Goal: Register for event/course

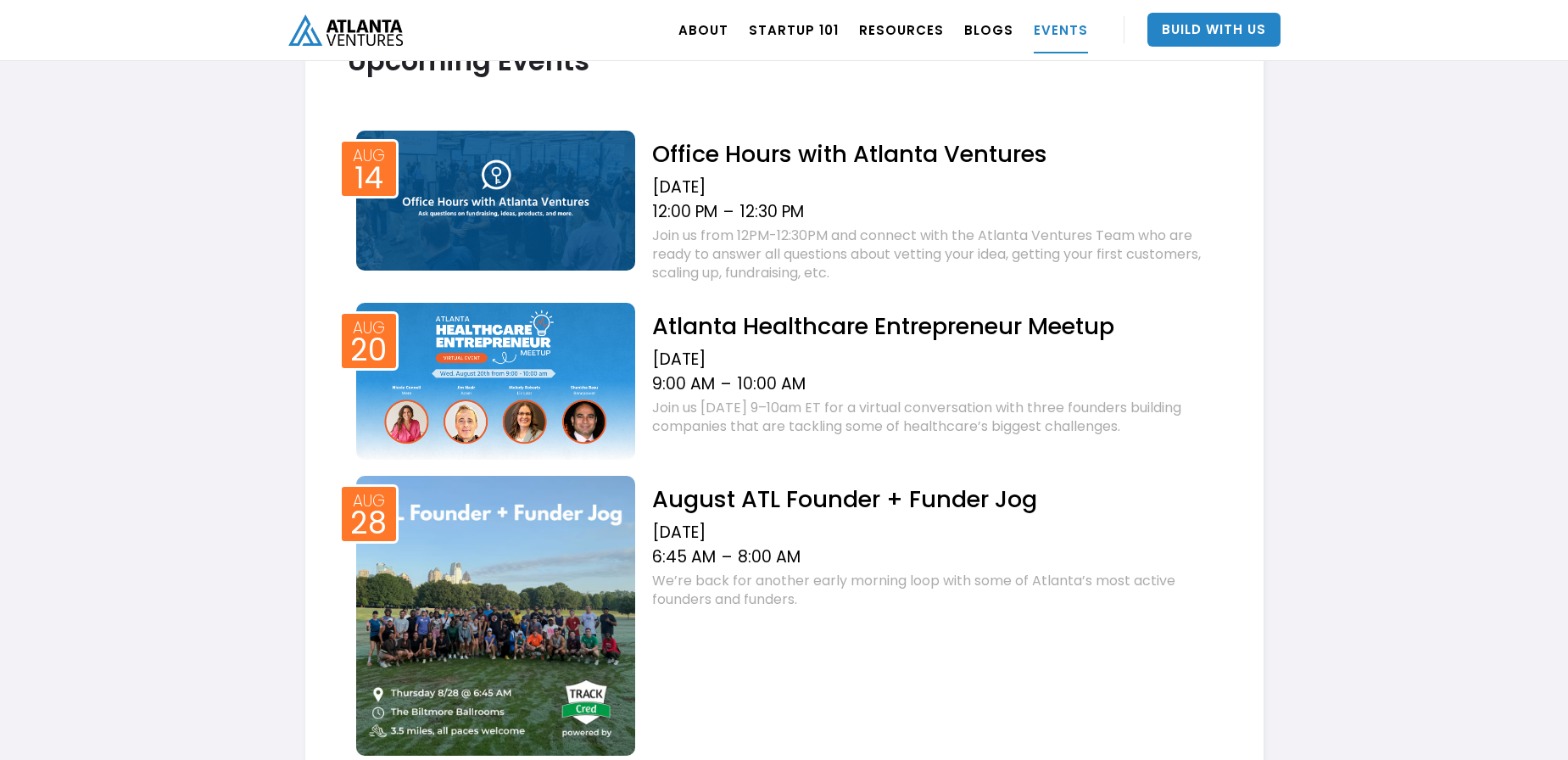
scroll to position [661, 0]
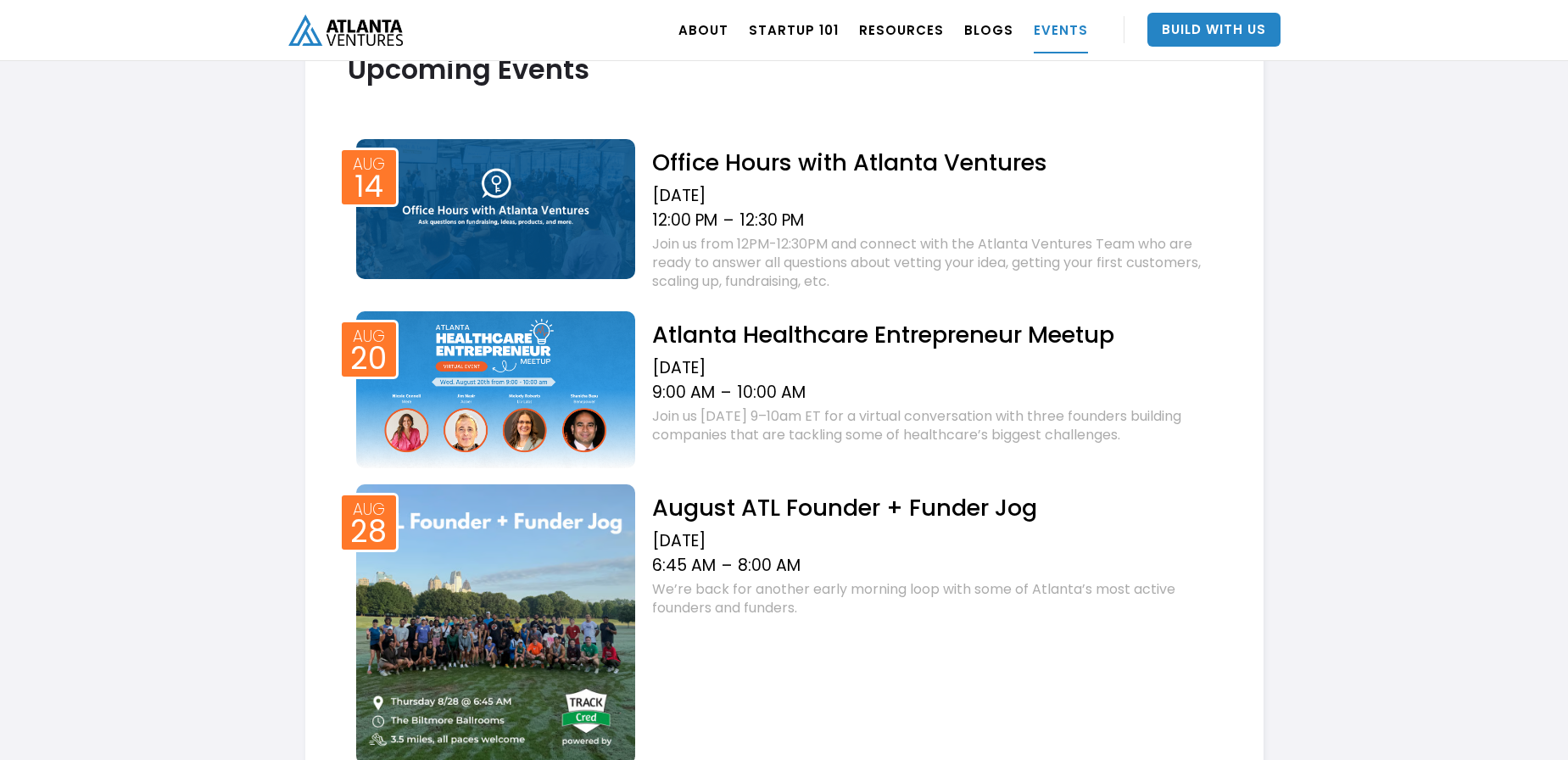
click at [742, 167] on h2 "Office Hours with Atlanta Ventures" at bounding box center [936, 163] width 568 height 30
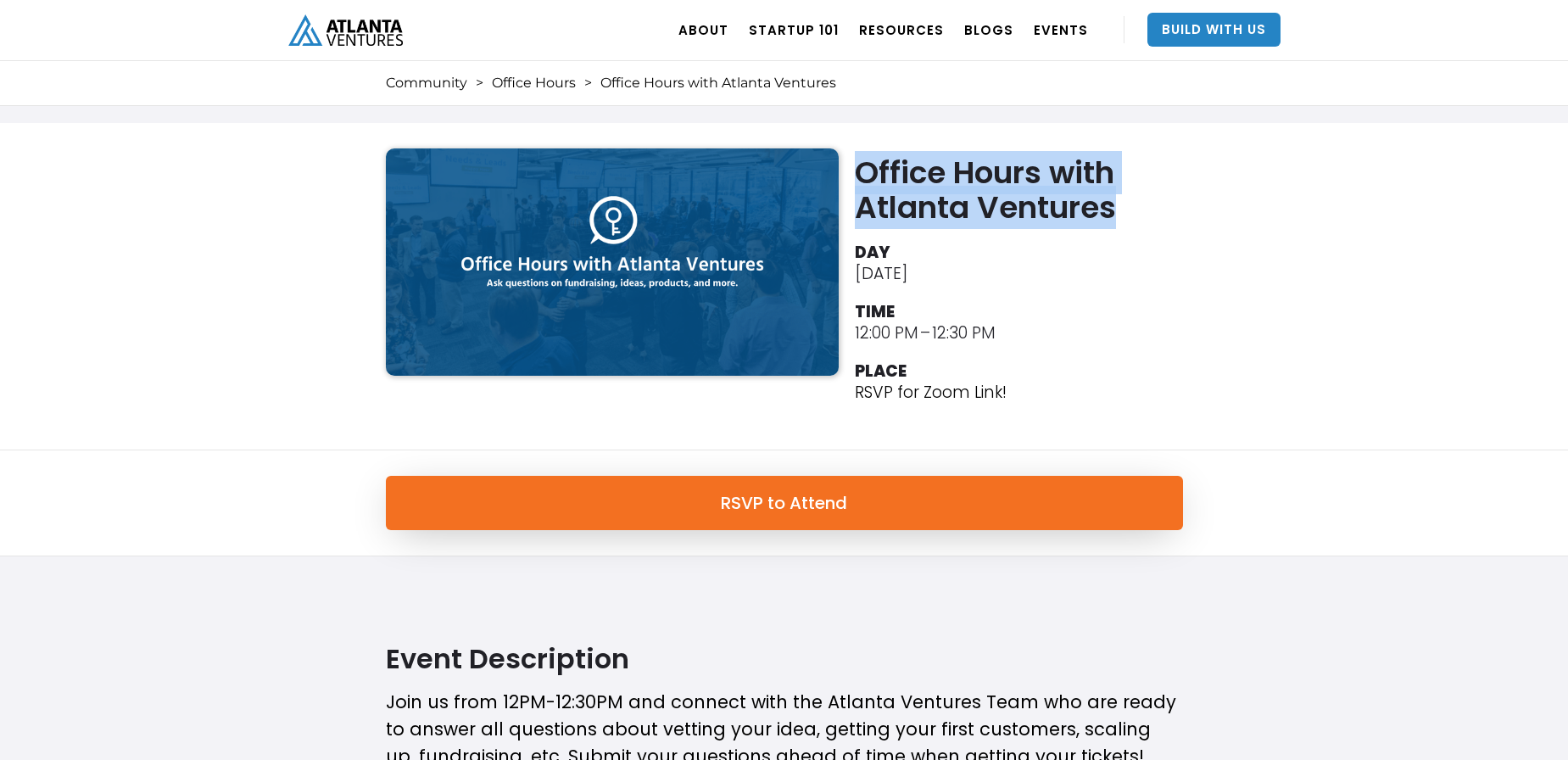
drag, startPoint x: 860, startPoint y: 170, endPoint x: 1127, endPoint y: 196, distance: 268.3
click at [1127, 196] on h2 "Office Hours with Atlanta Ventures" at bounding box center [1023, 190] width 336 height 70
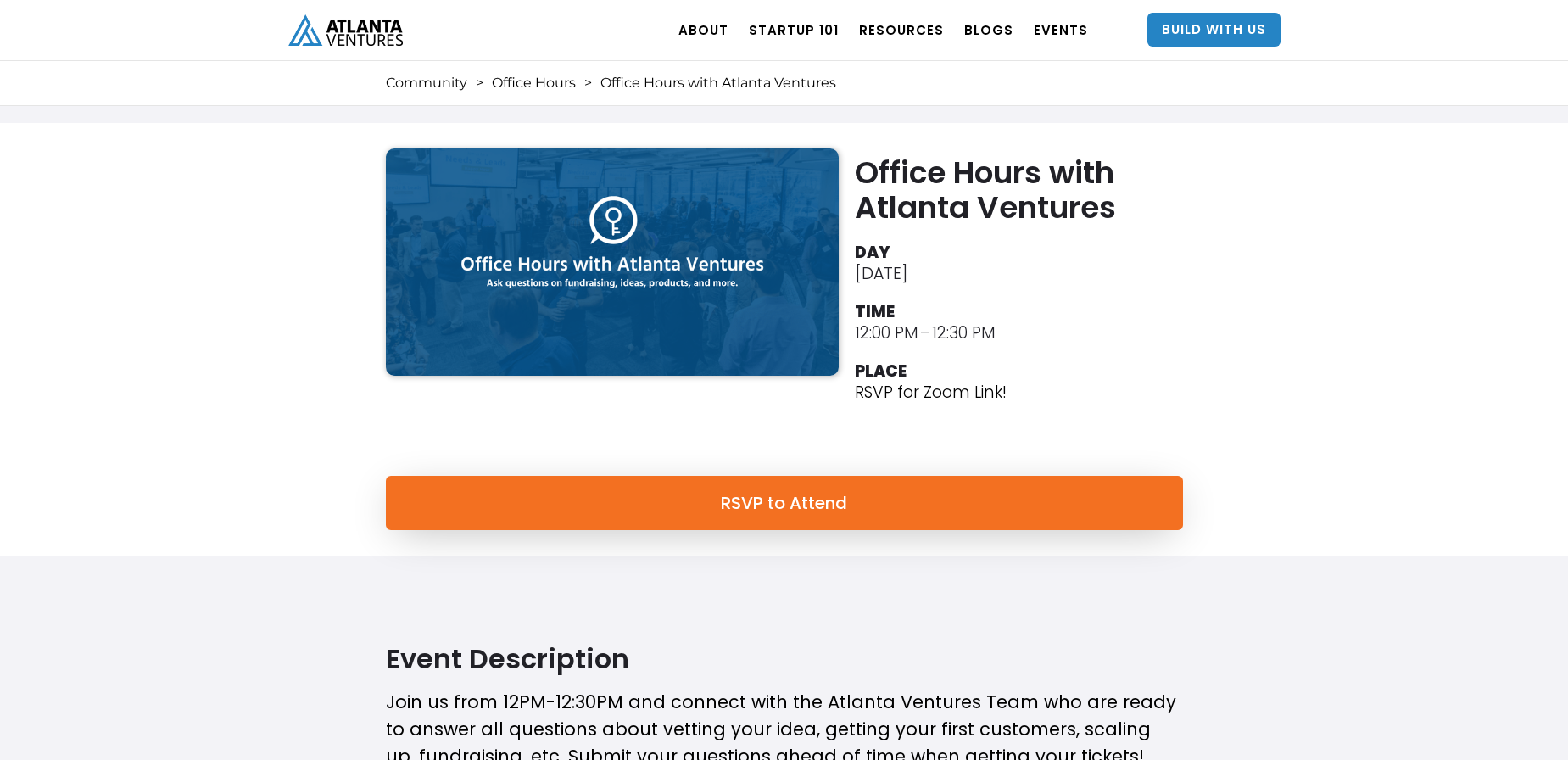
drag, startPoint x: 1113, startPoint y: 264, endPoint x: 1094, endPoint y: 255, distance: 21.0
click at [1100, 257] on li "DAY [DATE]" at bounding box center [1023, 261] width 336 height 47
drag, startPoint x: 1088, startPoint y: 253, endPoint x: 1077, endPoint y: 283, distance: 32.0
click at [1088, 253] on li "DAY [DATE]" at bounding box center [1023, 261] width 336 height 47
drag, startPoint x: 1020, startPoint y: 403, endPoint x: 1050, endPoint y: 383, distance: 36.1
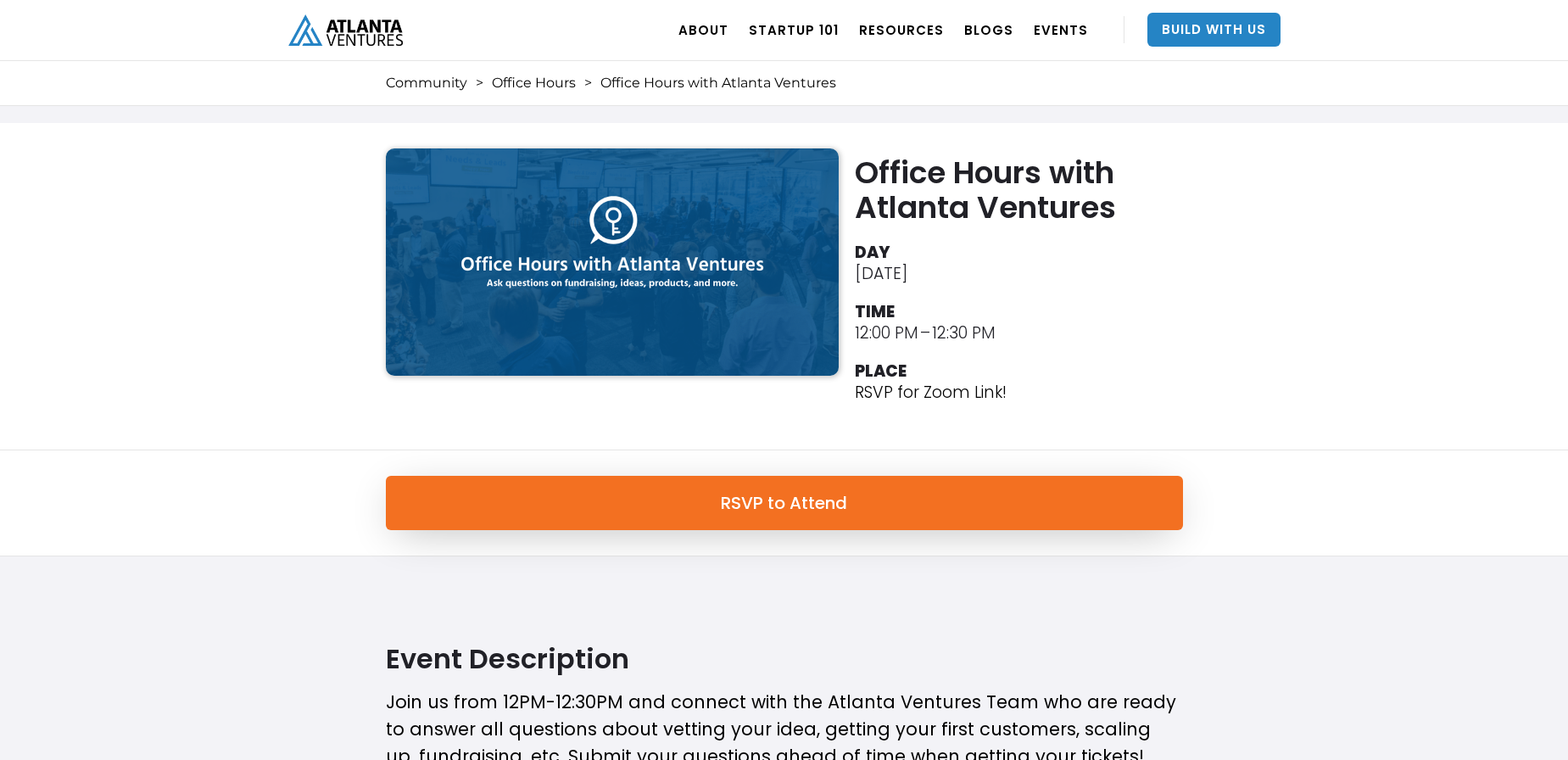
click at [1030, 397] on li "PLACE RSVP for Zoom Link!" at bounding box center [1023, 383] width 336 height 55
click at [1050, 383] on li "PLACE RSVP for Zoom Link!" at bounding box center [1023, 383] width 336 height 55
click at [787, 419] on div "Office Hours with Atlanta Ventures DAY [DATE] TIME 12:00 PM – 12:30 PM PLACE RS…" at bounding box center [784, 286] width 814 height 276
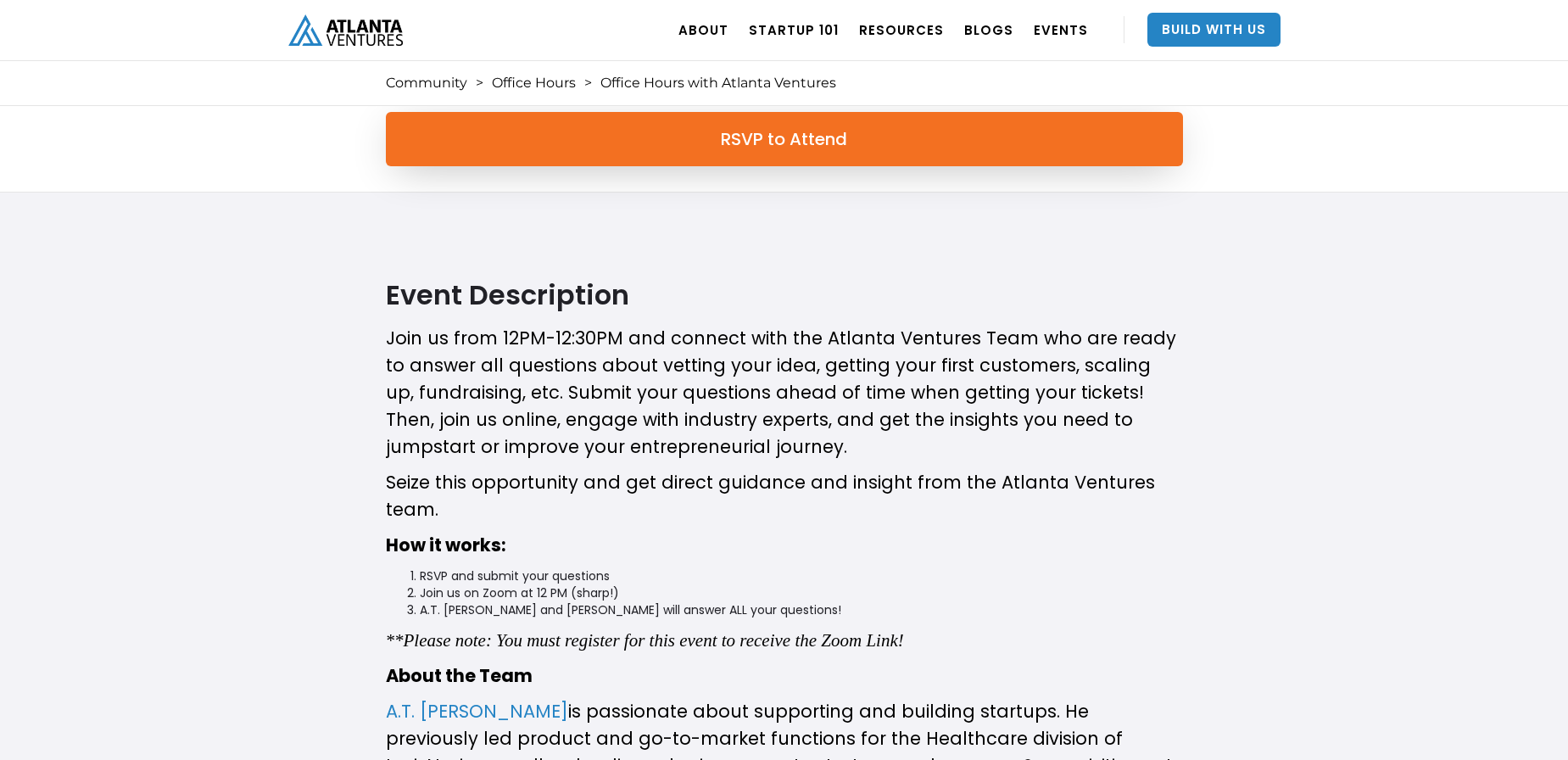
scroll to position [366, 0]
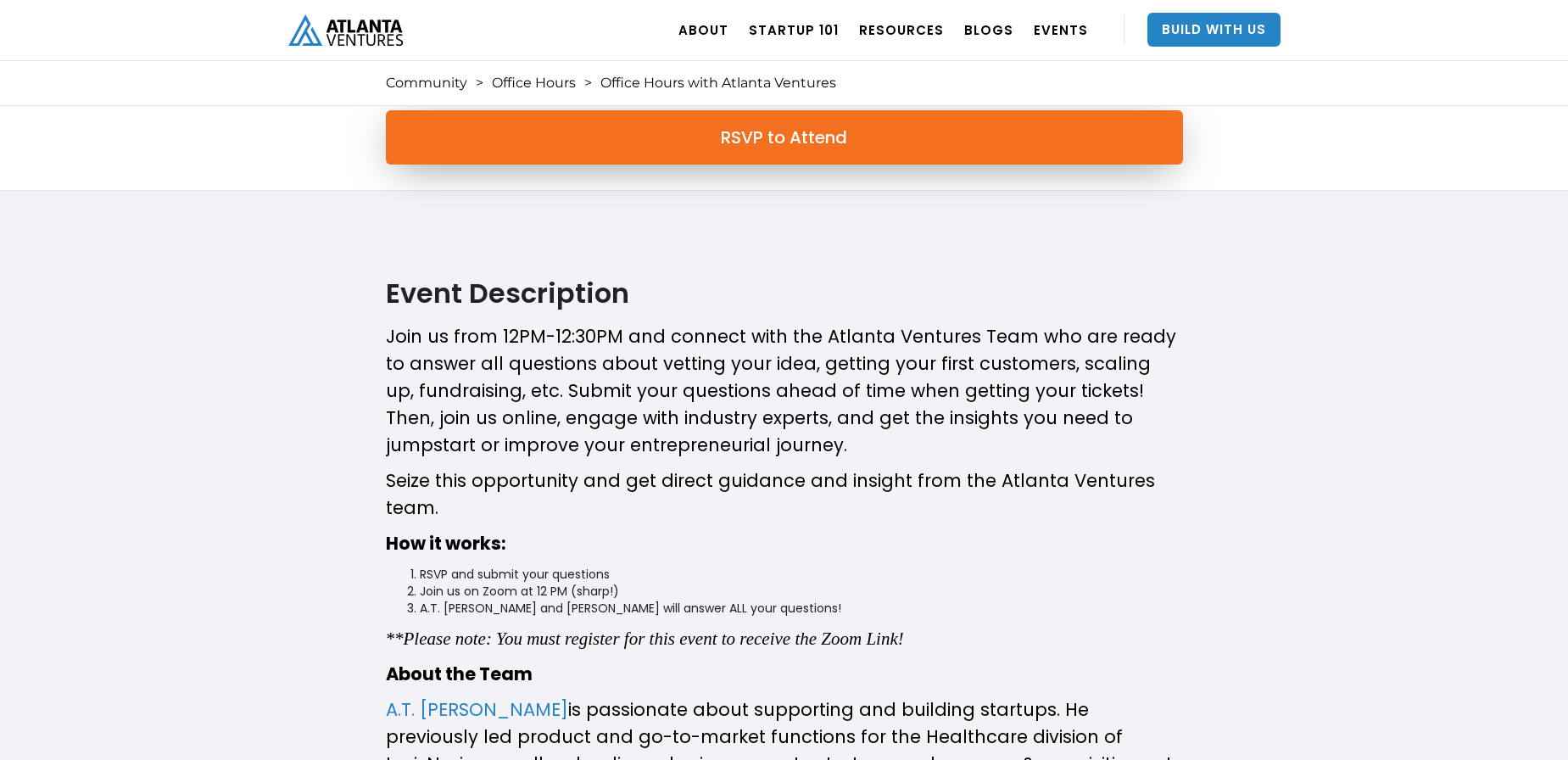
click at [792, 138] on link "RSVP to Attend" at bounding box center [784, 137] width 797 height 54
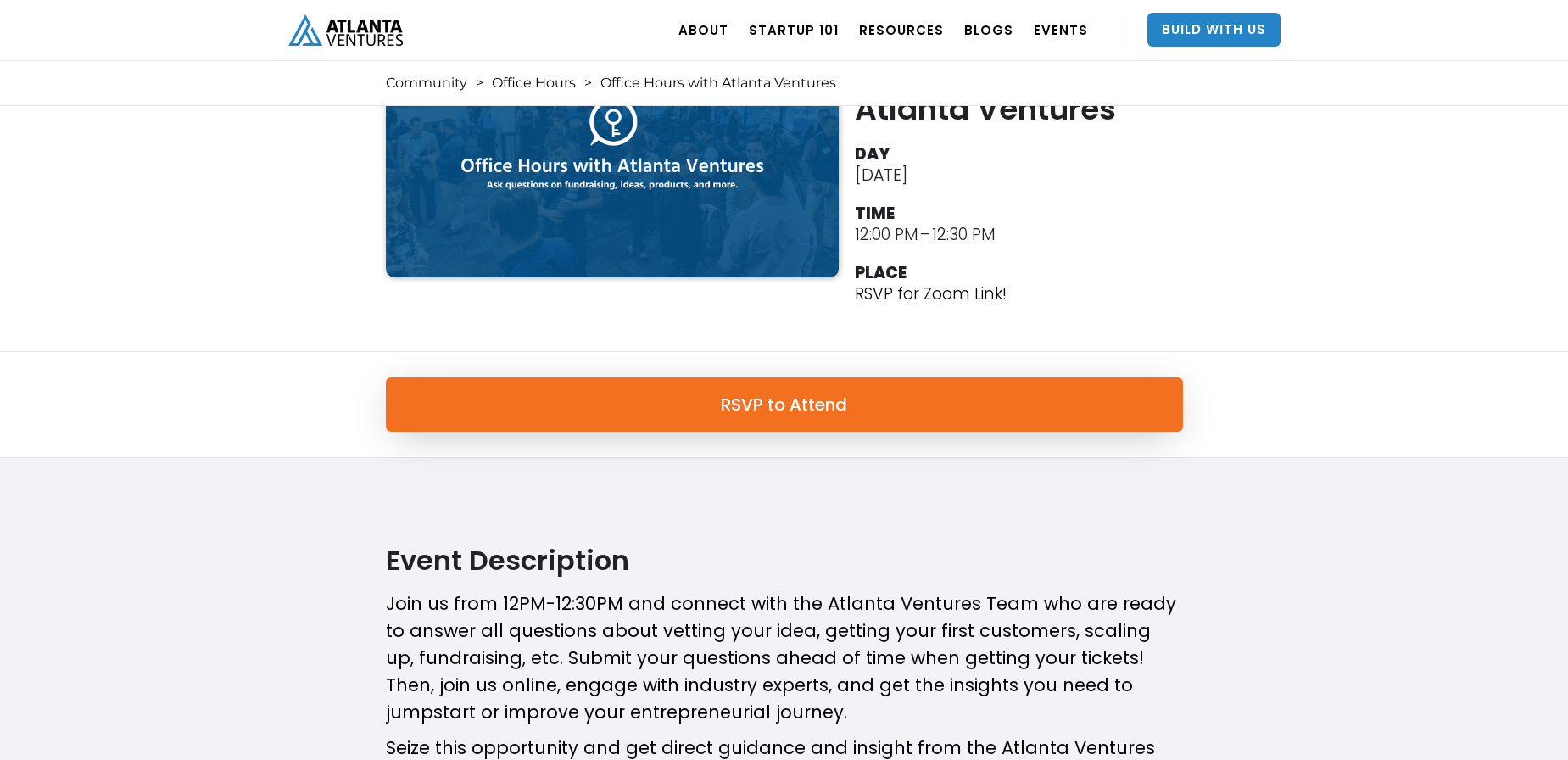
scroll to position [0, 0]
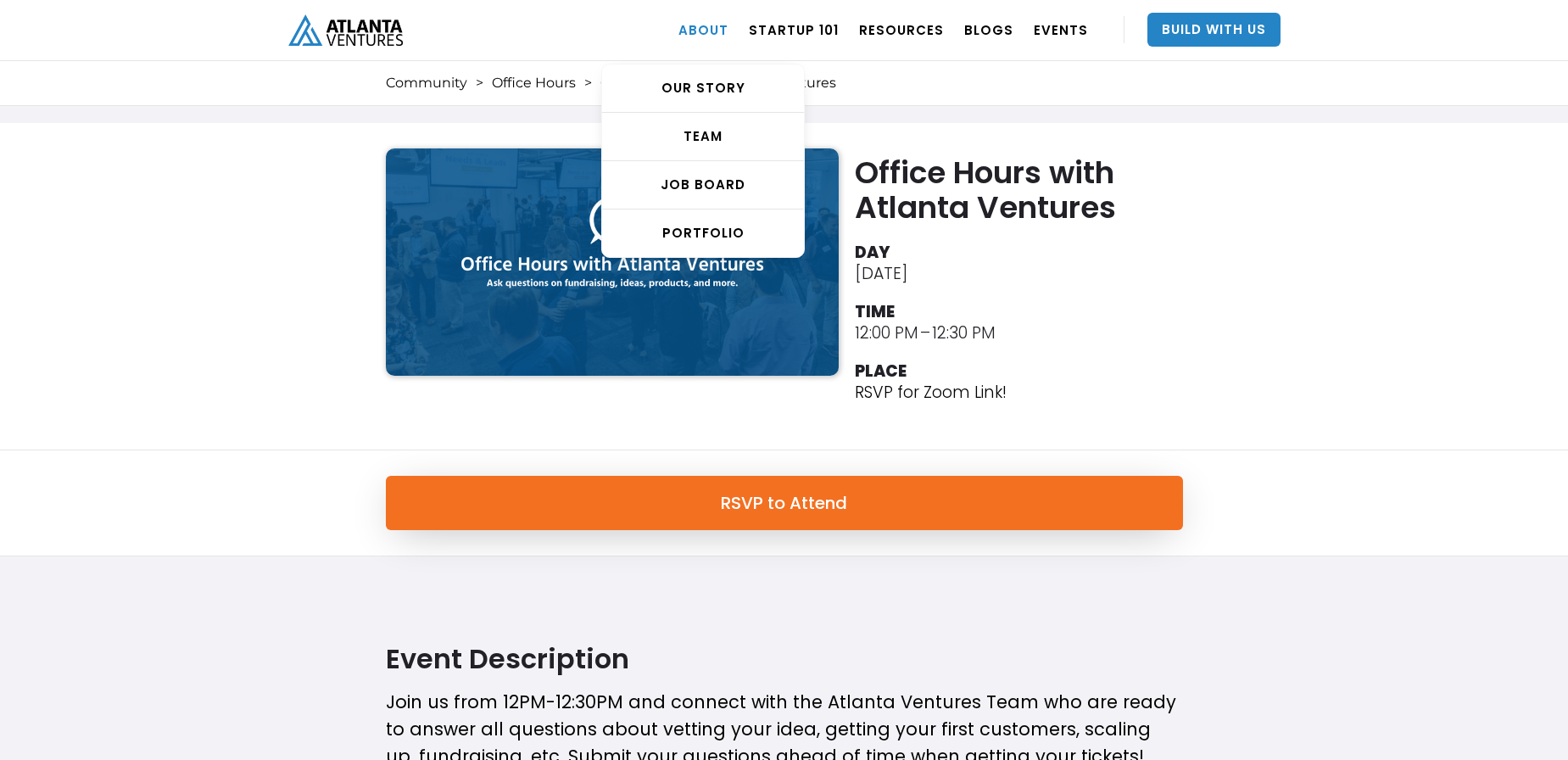
click at [714, 34] on link "ABOUT" at bounding box center [704, 30] width 50 height 48
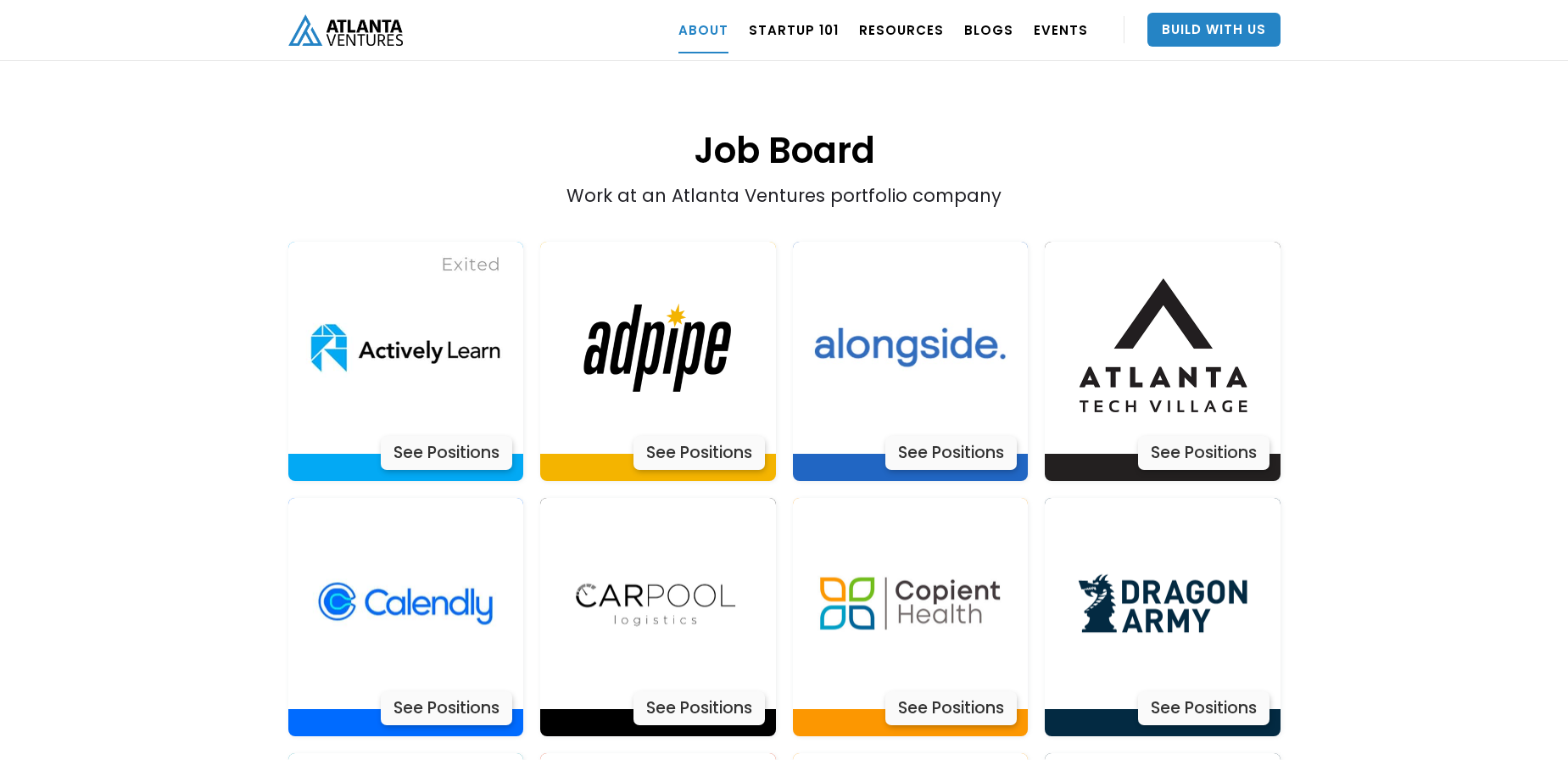
scroll to position [3387, 0]
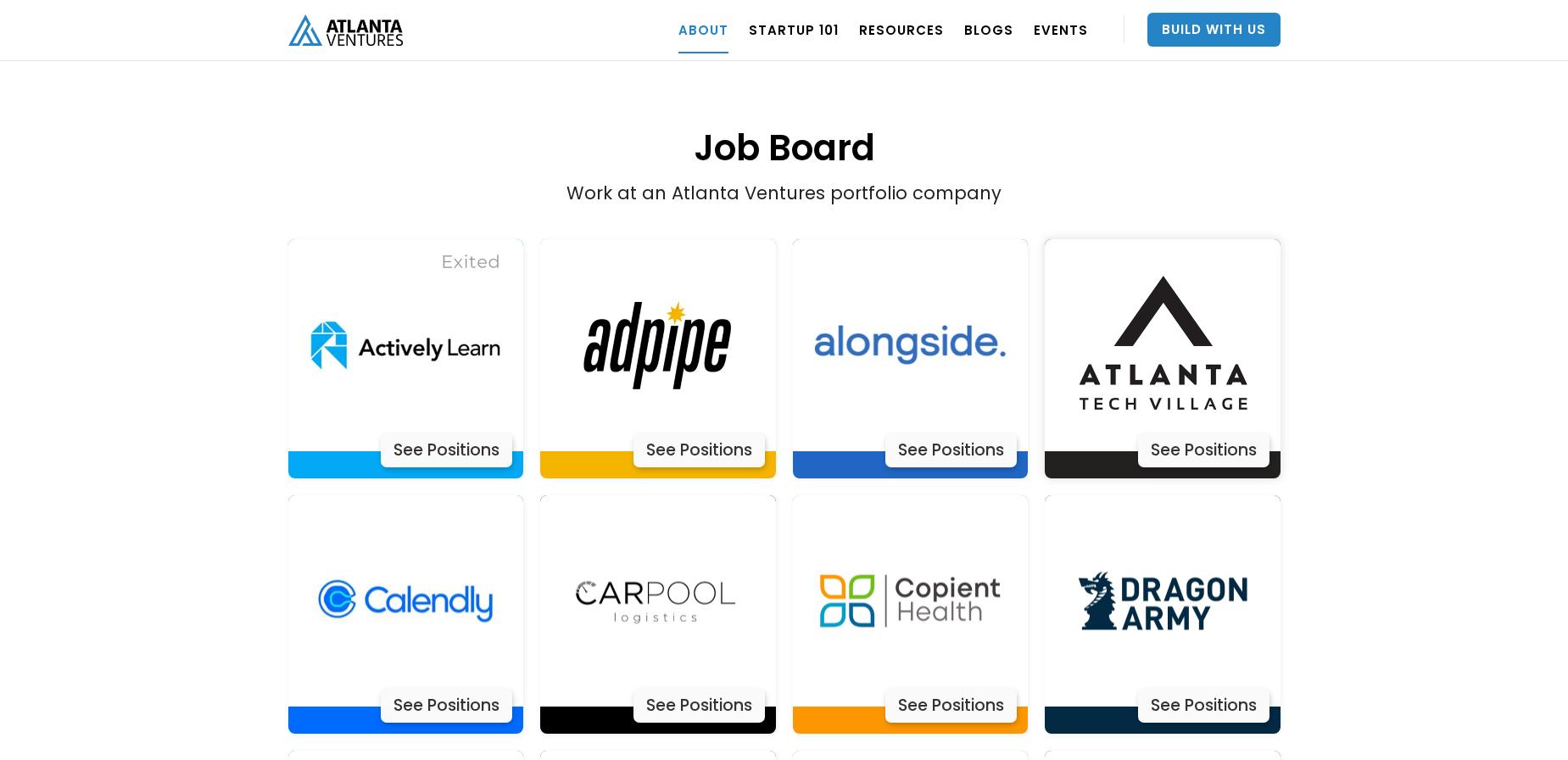
click at [1254, 434] on div "See Positions" at bounding box center [1203, 450] width 131 height 34
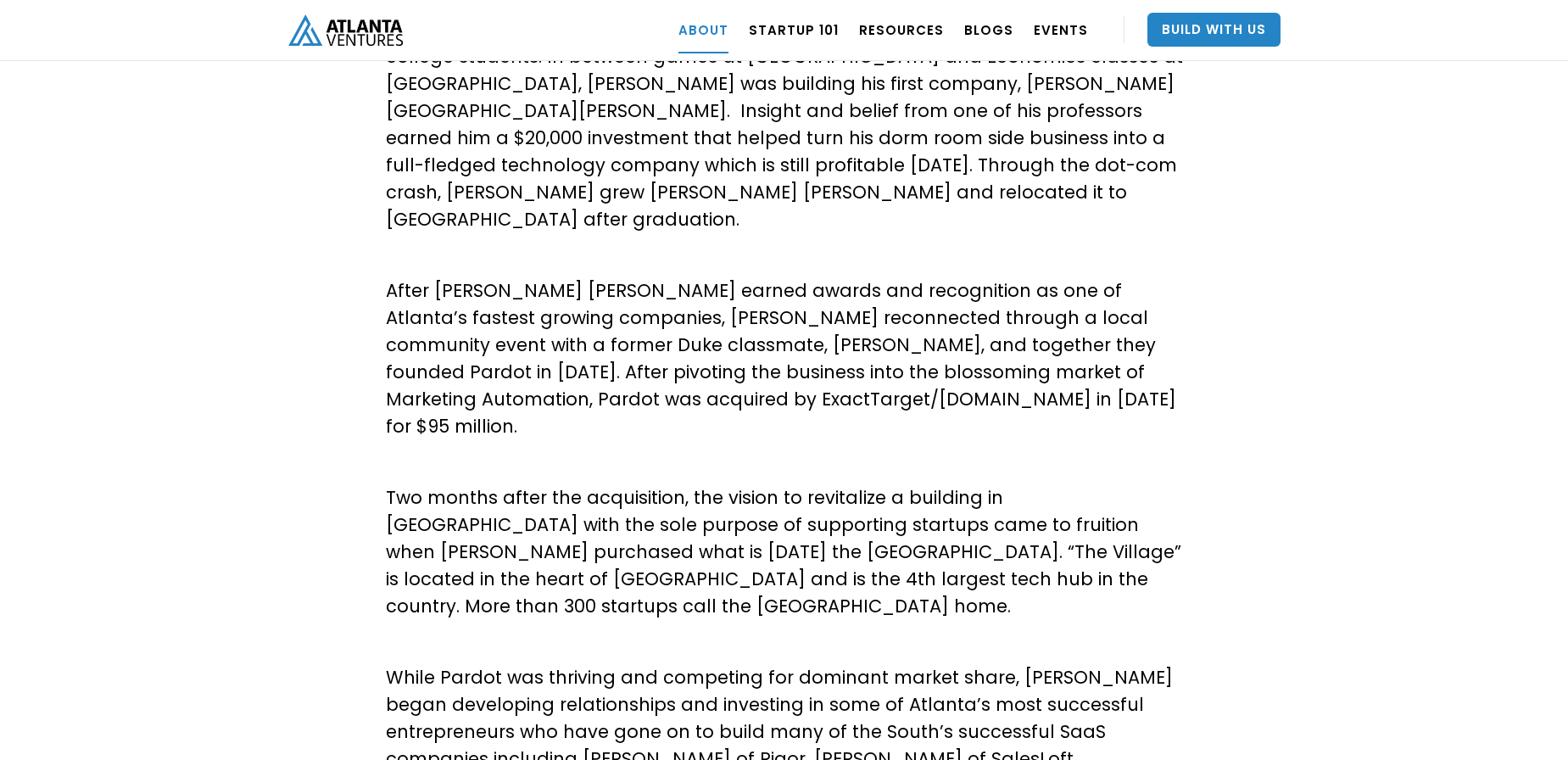
scroll to position [0, 0]
